Goal: Information Seeking & Learning: Learn about a topic

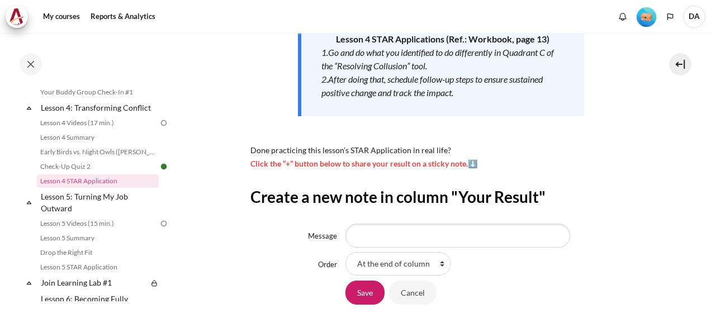
scroll to position [107, 0]
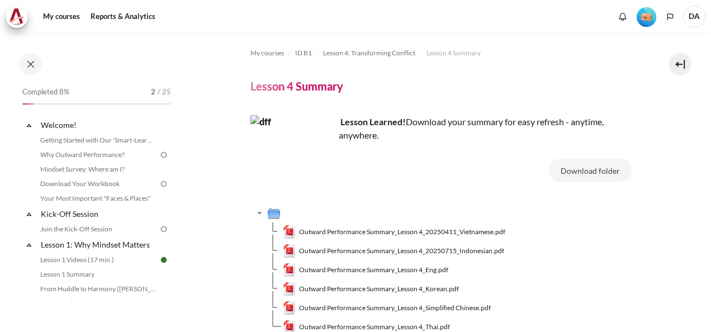
scroll to position [345, 0]
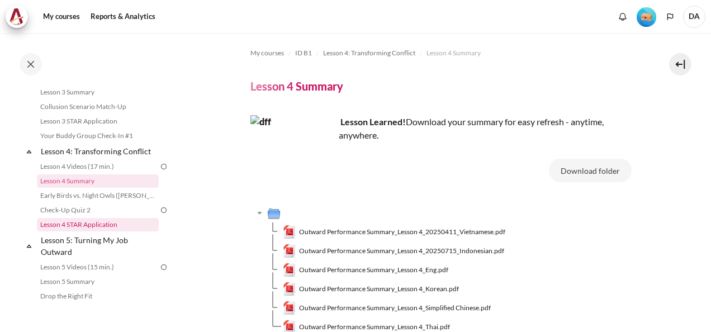
click at [90, 231] on link "Lesson 4 STAR Application" at bounding box center [98, 224] width 122 height 13
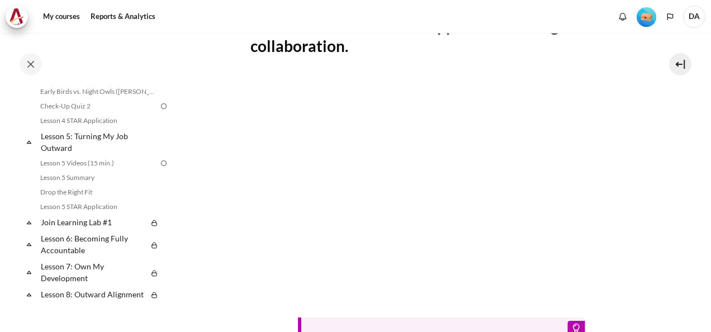
scroll to position [393, 0]
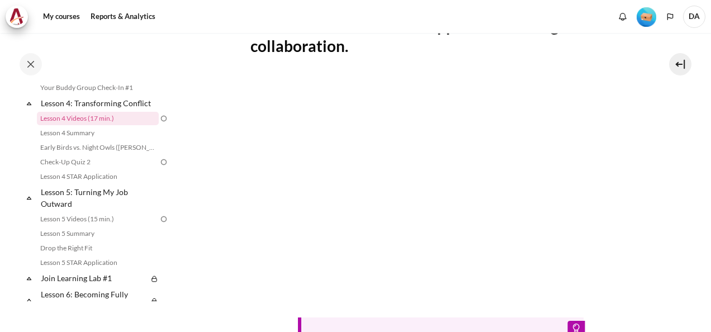
click at [418, 298] on div "Tip: Click the full-screen icon and enable subtitles/CC at the bottom right of …" at bounding box center [440, 226] width 381 height 298
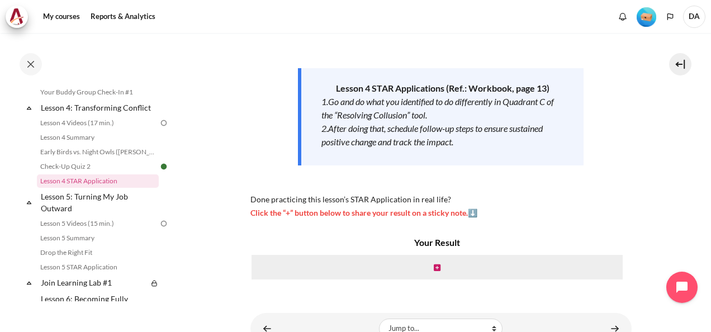
scroll to position [168, 0]
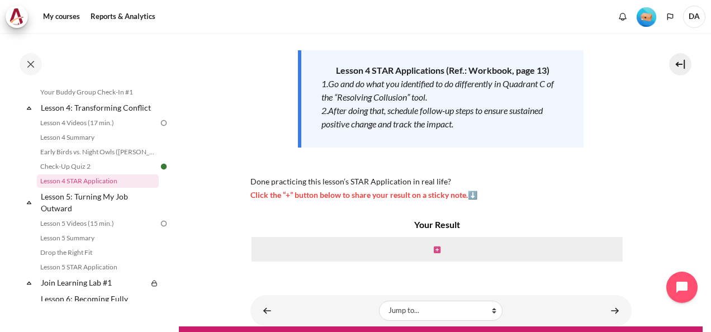
click at [434, 246] on icon "Content" at bounding box center [437, 250] width 7 height 8
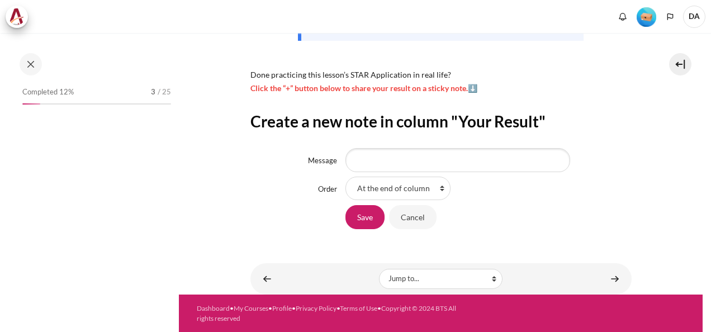
scroll to position [389, 0]
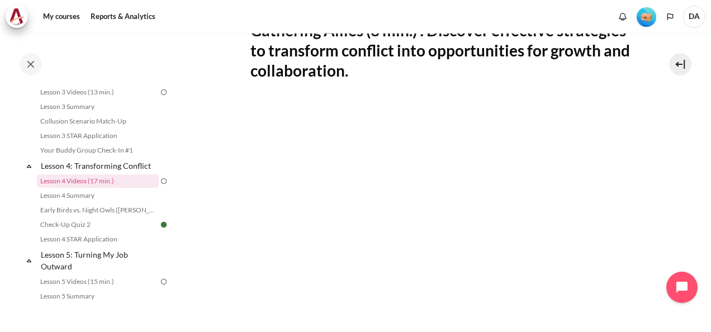
scroll to position [279, 0]
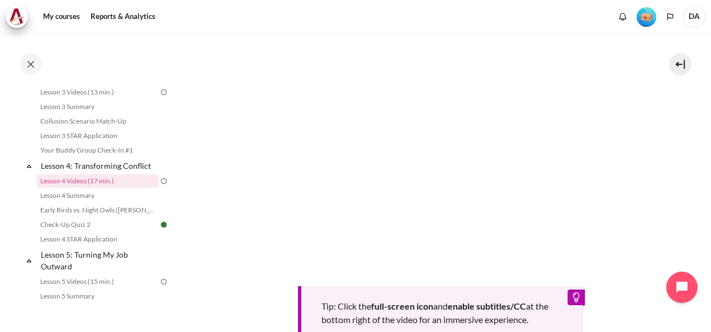
click at [468, 289] on div "Tip: Click the full-screen icon and enable subtitles/CC at the bottom right of …" at bounding box center [440, 194] width 381 height 298
